Goal: Transaction & Acquisition: Purchase product/service

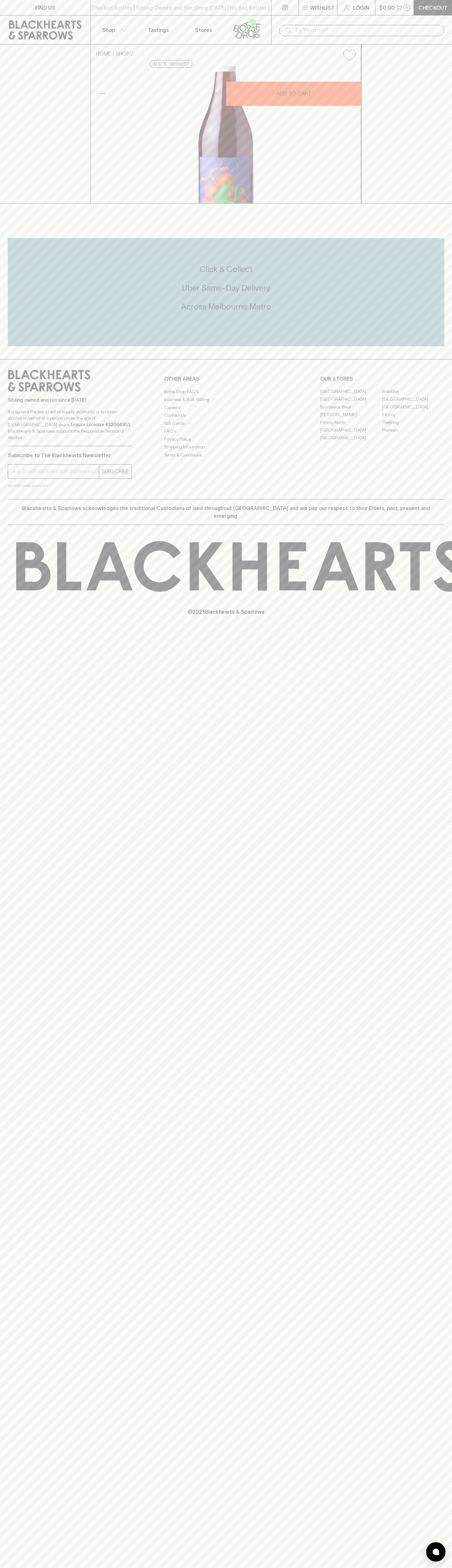
click at [207, 2] on div "| No Bad Bottles | Sibling Owned and Run Since 2006 | No Bad Bottles | Sibling …" at bounding box center [180, 7] width 181 height 15
click at [433, 203] on div "HOME SHOP Parco Valley Light Red 2024 $30.00 Add to wishlist 10% discount when …" at bounding box center [226, 124] width 452 height 159
click at [209, 1567] on html "FIND US | No Bad Bottles | Sibling Owned and Run Since 2006 | No Bad Bottles | …" at bounding box center [226, 784] width 452 height 1568
click at [32, 1511] on div "FIND US | No Bad Bottles | Sibling Owned and Run Since 2006 | No Bad Bottles | …" at bounding box center [226, 784] width 452 height 1568
